Goal: Information Seeking & Learning: Learn about a topic

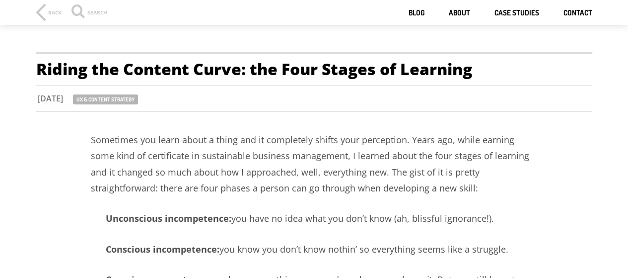
click at [283, 134] on p "Sometimes you learn about a thing and it completely shifts your perception. Yea…" at bounding box center [314, 164] width 447 height 65
click at [144, 165] on p "Sometimes you learn about a thing and it completely shifts your perception. Yea…" at bounding box center [314, 164] width 447 height 65
click at [111, 169] on p "Sometimes you learn about a thing and it completely shifts your perception. Yea…" at bounding box center [314, 164] width 447 height 65
